Goal: Communication & Community: Answer question/provide support

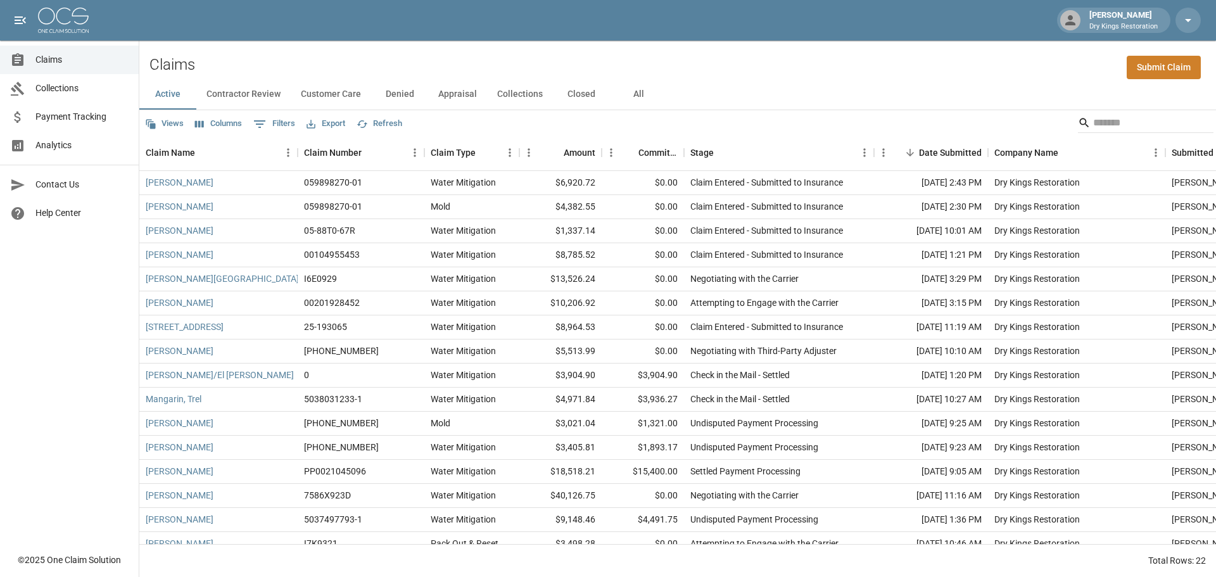
click at [636, 95] on button "All" at bounding box center [638, 94] width 57 height 30
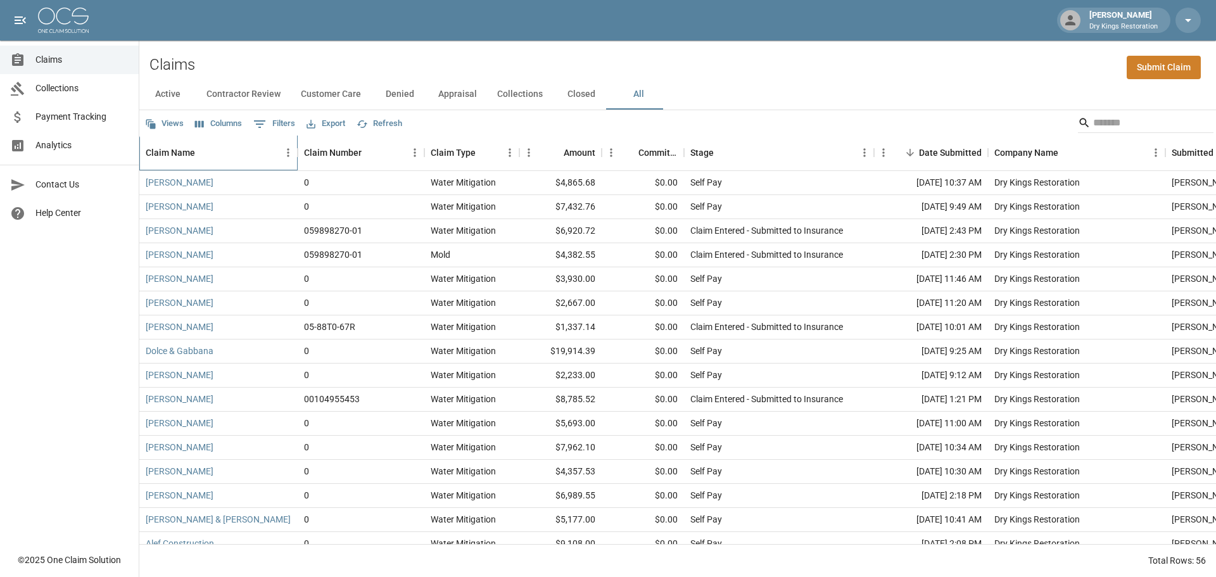
click at [240, 149] on div "Claim Name" at bounding box center [212, 152] width 133 height 35
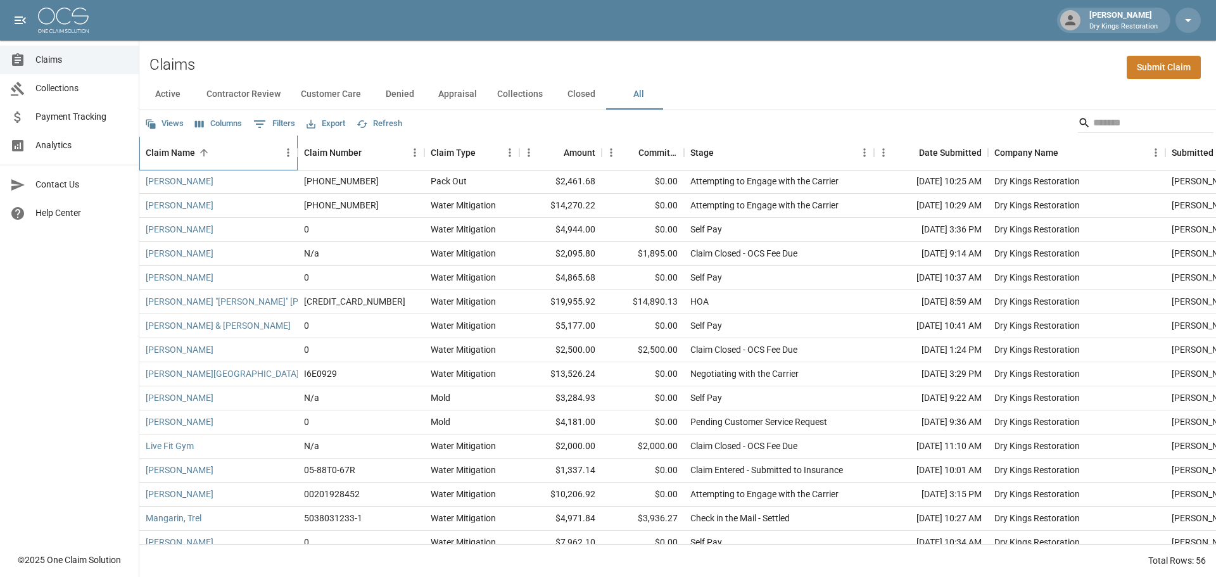
scroll to position [570, 0]
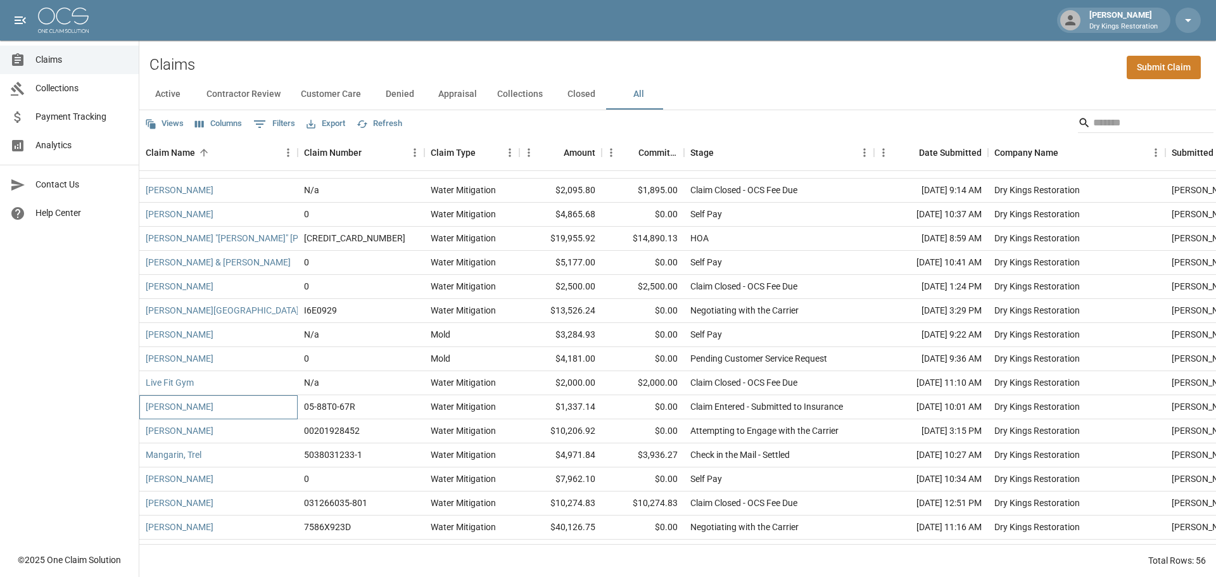
click at [268, 404] on div "[PERSON_NAME]" at bounding box center [218, 407] width 158 height 24
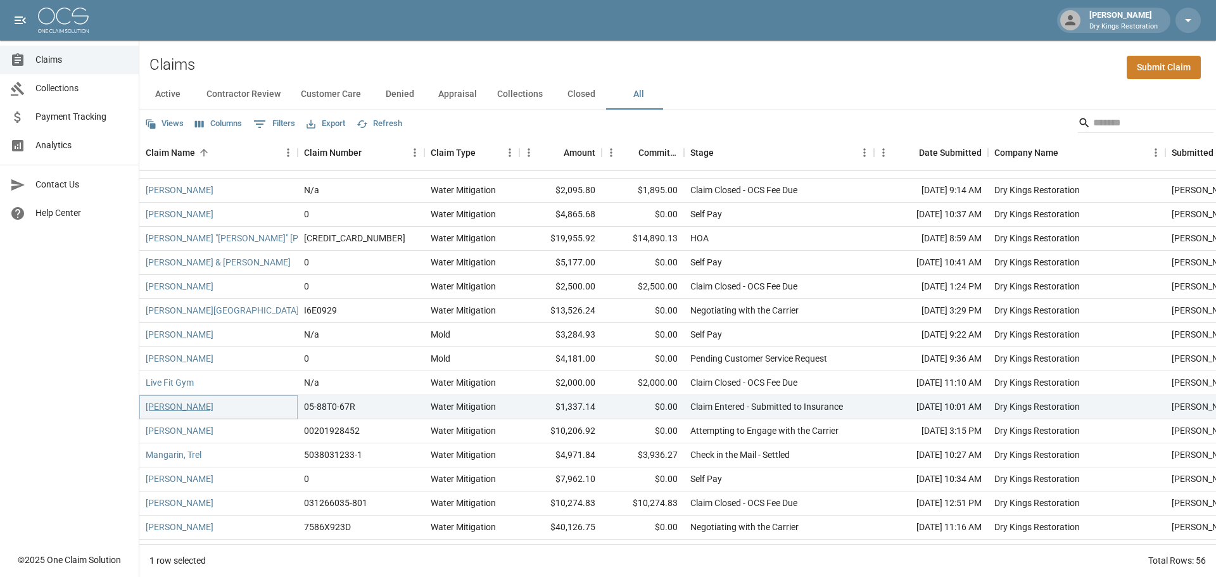
click at [213, 405] on link "[PERSON_NAME]" at bounding box center [180, 406] width 68 height 13
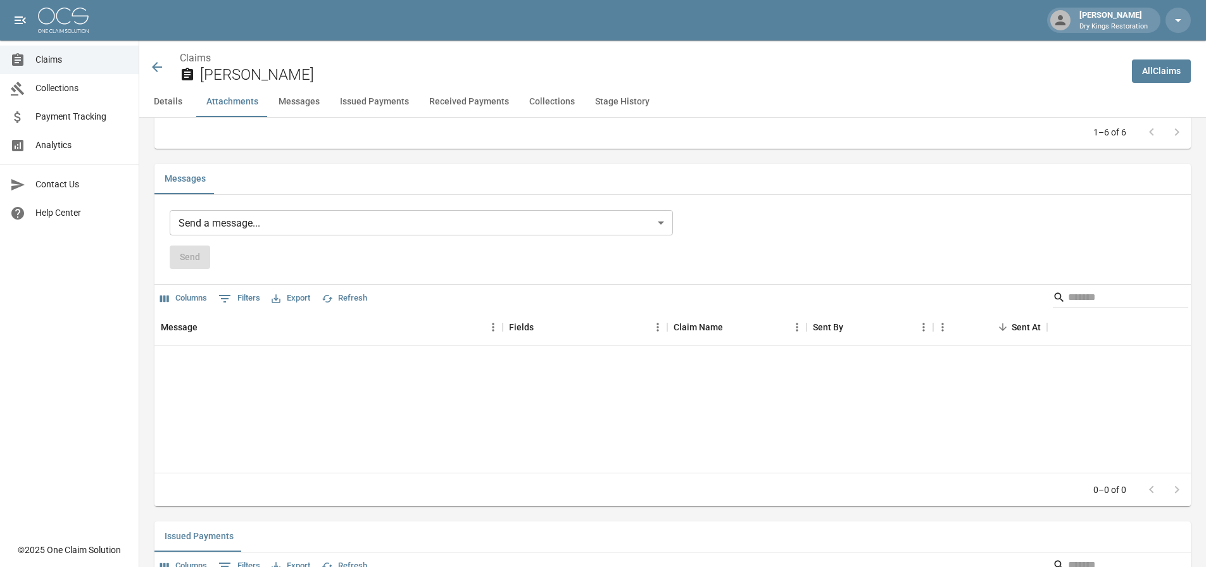
scroll to position [886, 0]
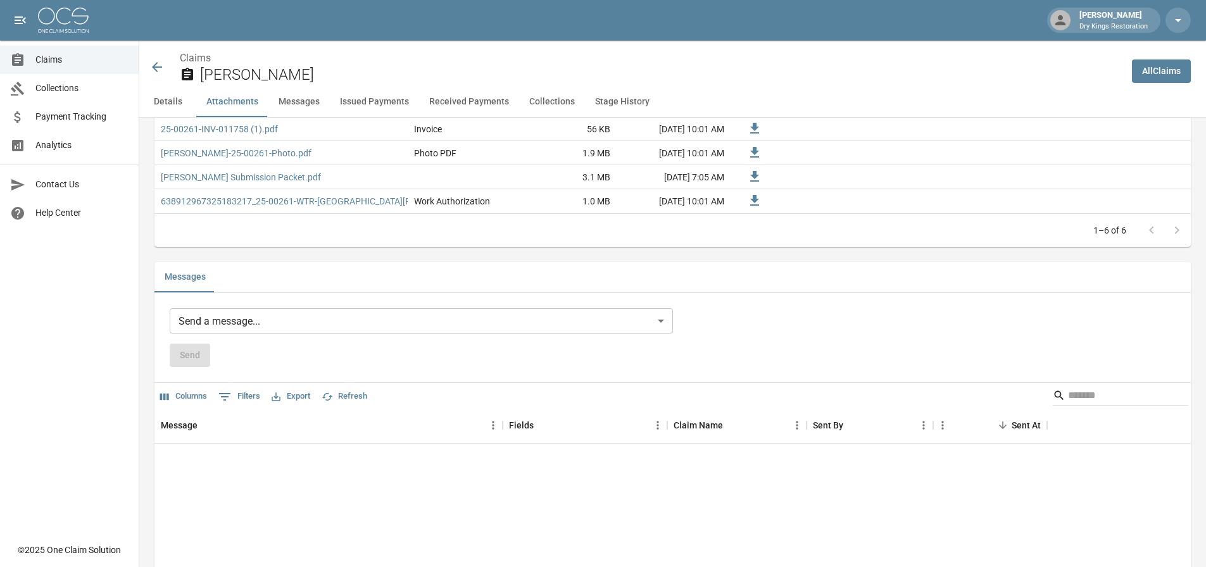
click at [363, 318] on body "Madison Kram Dry Kings Restoration Claims Collections Payment Tracking Analytic…" at bounding box center [603, 357] width 1206 height 2487
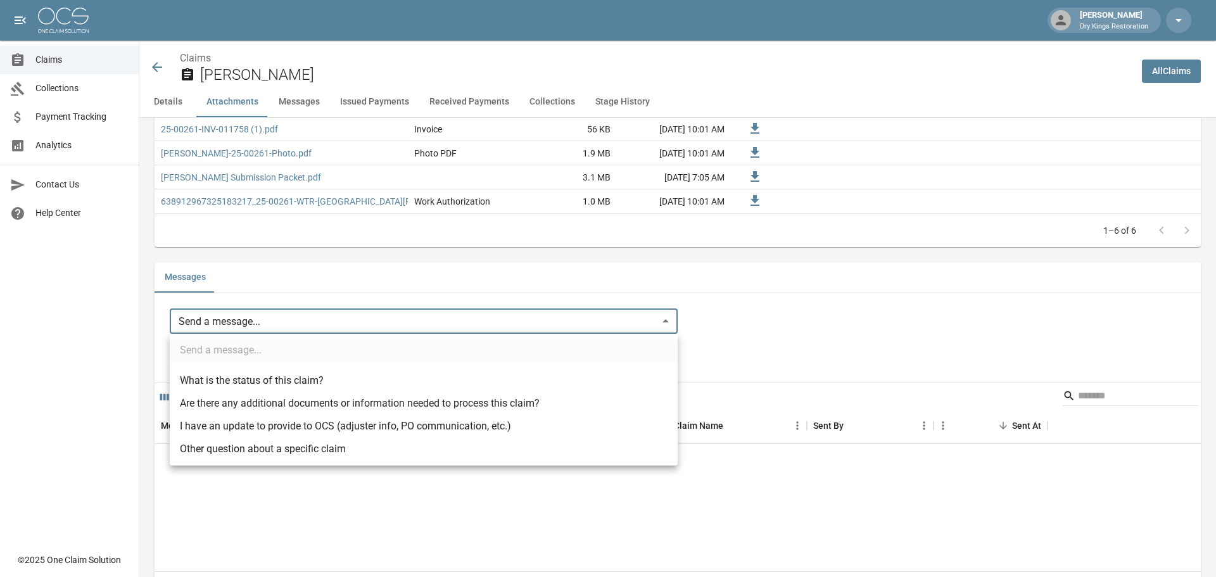
click at [330, 426] on li "I have an update to provide to OCS (adjuster info, PO communication, etc.)" at bounding box center [424, 426] width 508 height 23
type input "**********"
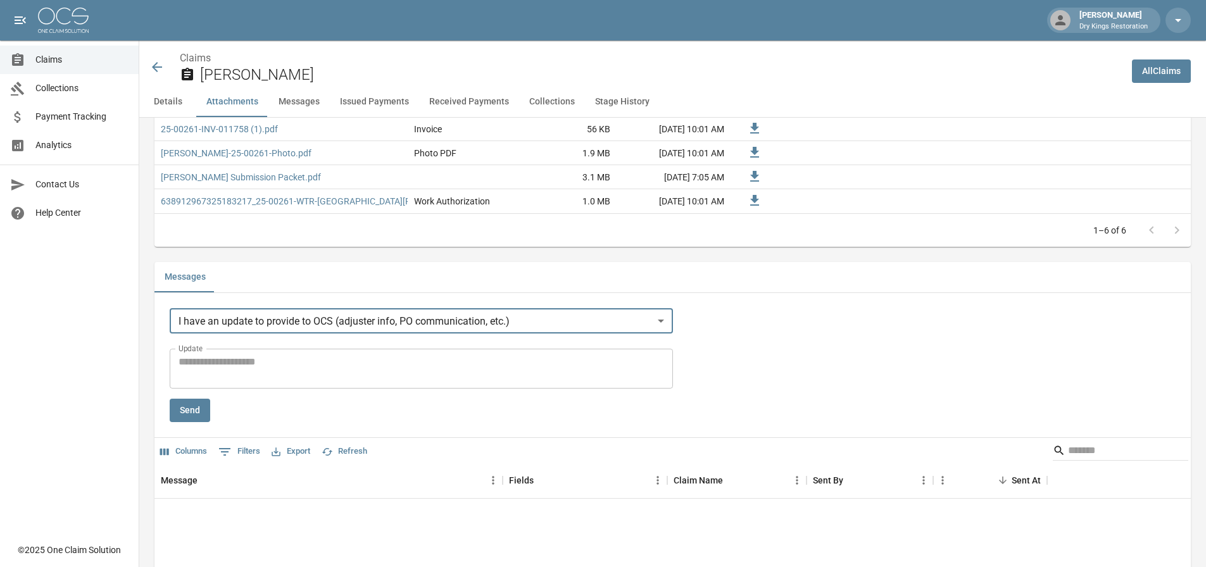
click at [270, 360] on textarea "Update" at bounding box center [422, 369] width 486 height 29
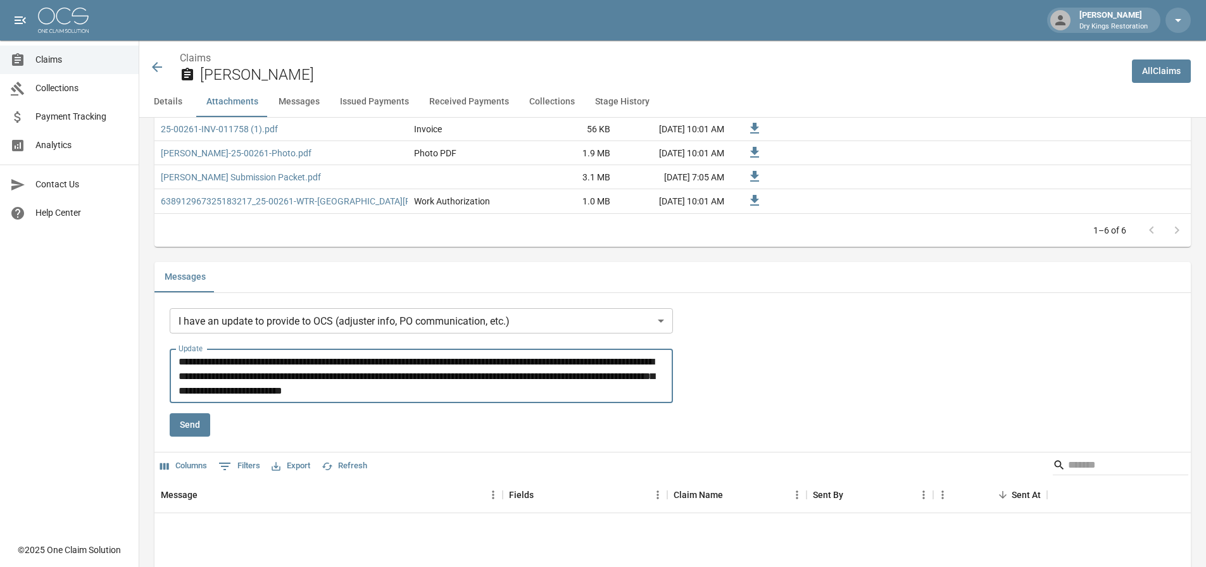
type textarea "**********"
click at [190, 424] on button "Send" at bounding box center [190, 424] width 41 height 23
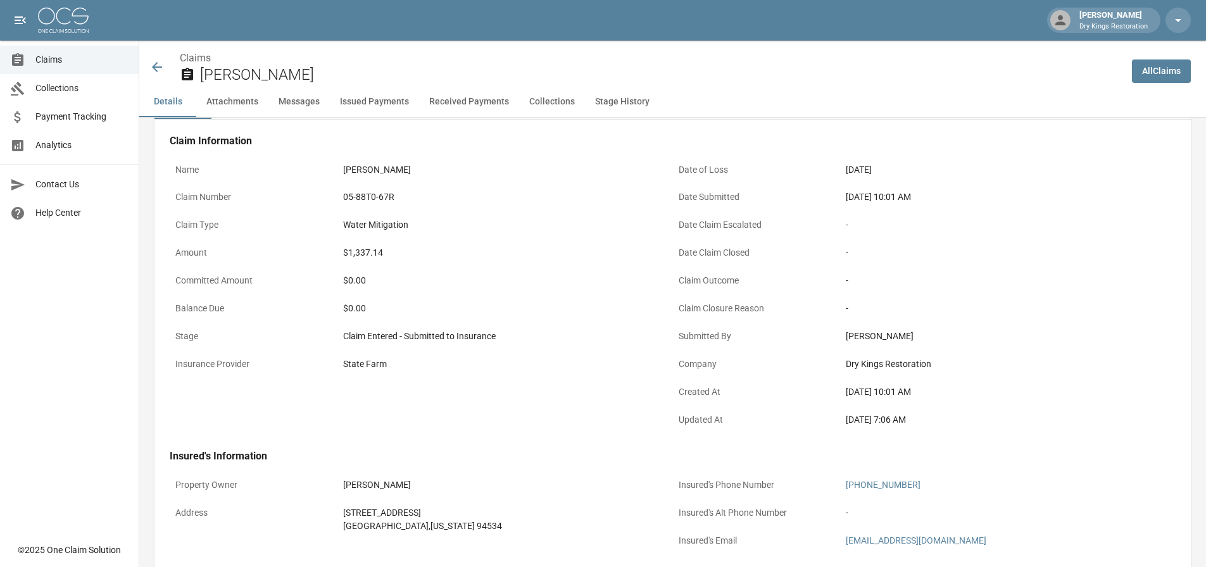
scroll to position [63, 0]
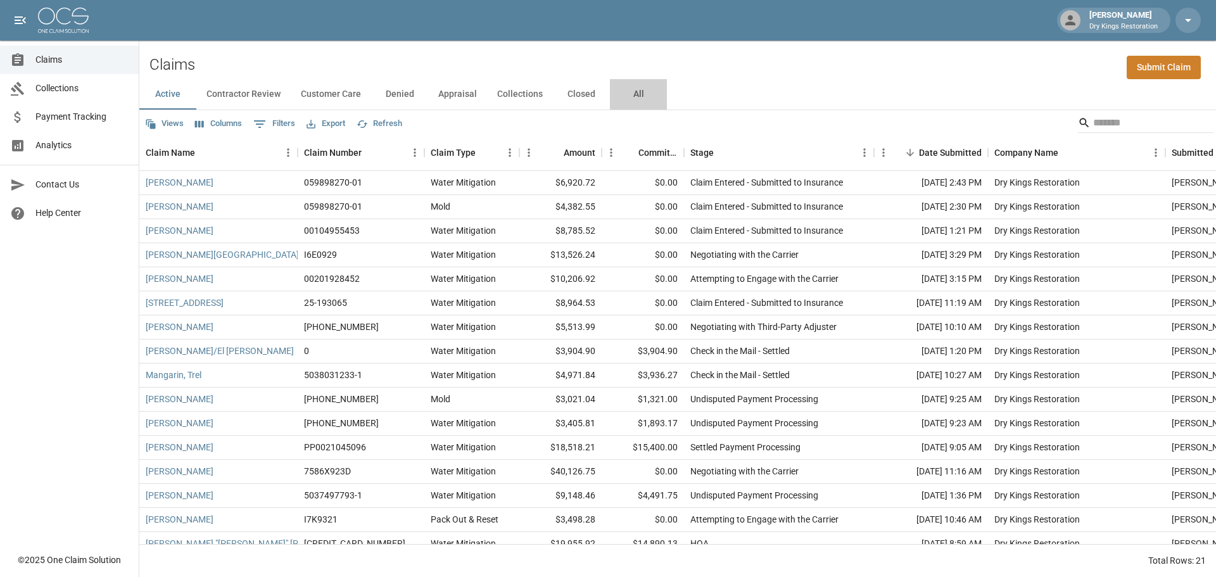
click at [638, 96] on button "All" at bounding box center [638, 94] width 57 height 30
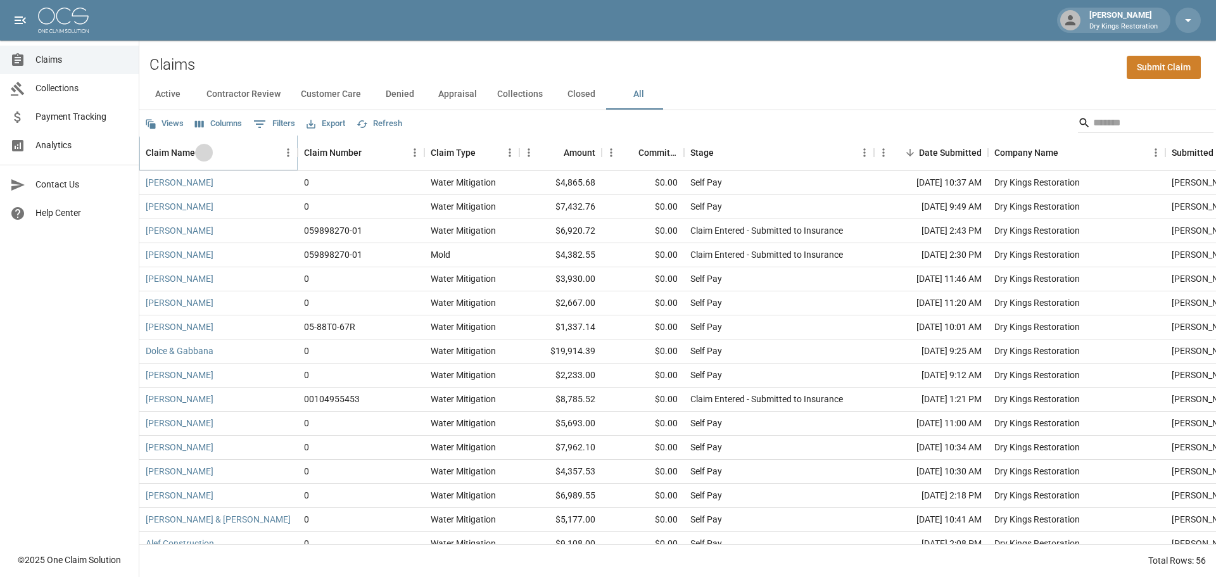
click at [208, 151] on icon "Sort" at bounding box center [203, 152] width 11 height 11
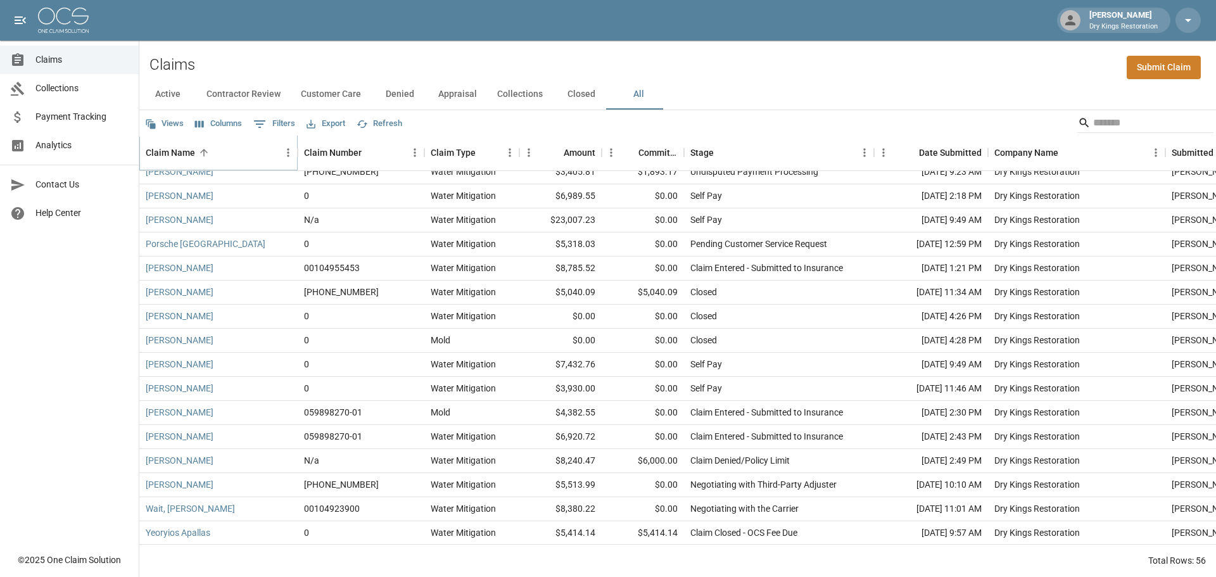
scroll to position [984, 0]
click at [572, 87] on button "Closed" at bounding box center [581, 94] width 57 height 30
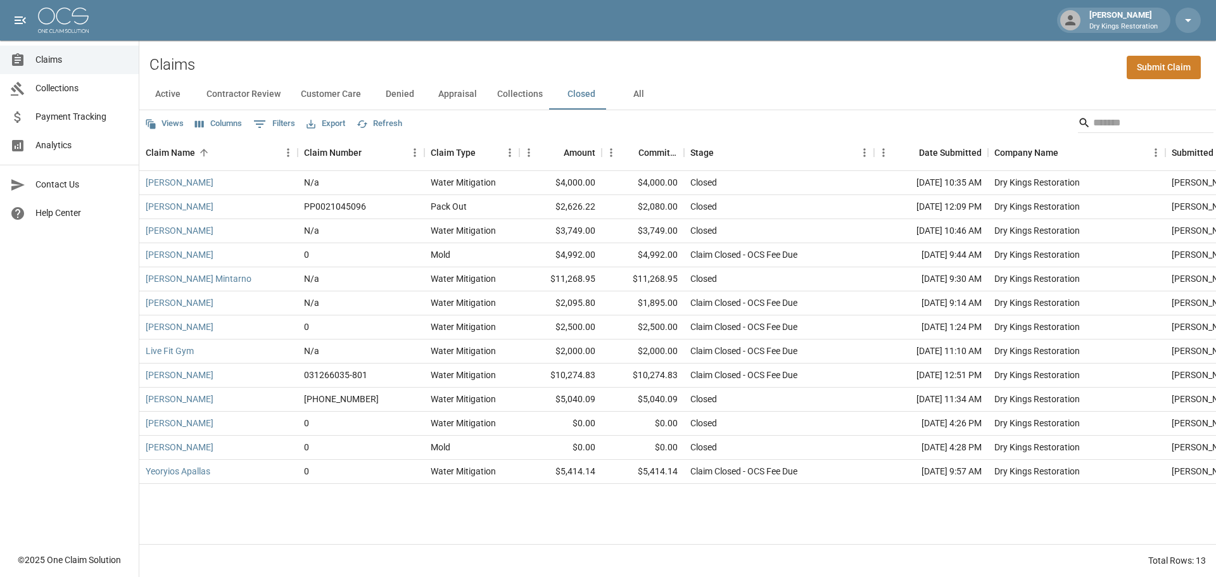
click at [177, 101] on button "Active" at bounding box center [167, 94] width 57 height 30
